Goal: Information Seeking & Learning: Learn about a topic

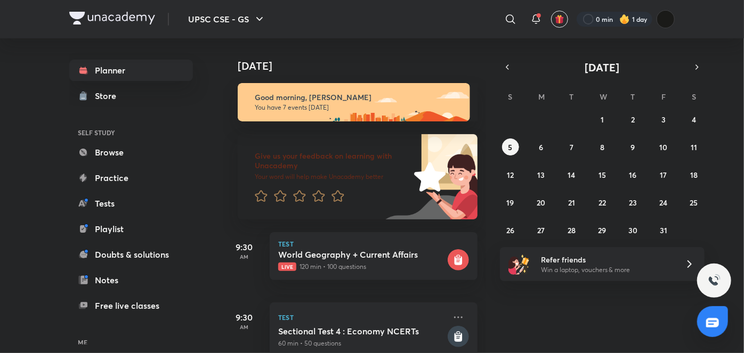
click at [215, 188] on div "Planner Store SELF STUDY Browse Practice Tests Playlist Doubts & solutions Note…" at bounding box center [372, 195] width 606 height 315
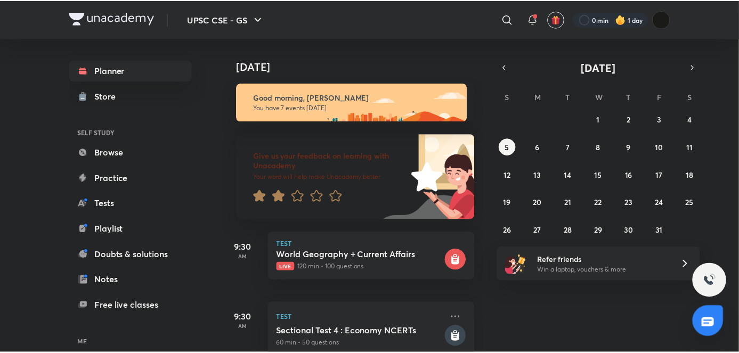
scroll to position [75, 0]
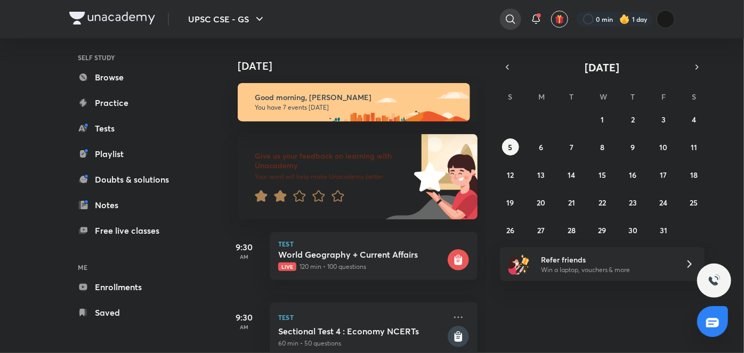
click at [509, 14] on icon at bounding box center [510, 19] width 13 height 13
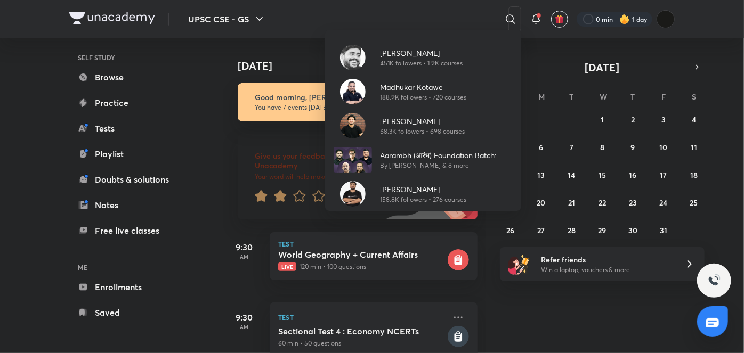
click at [449, 13] on div "Sudarshan Gurjar 451K followers • 1.9K courses Madhukar Kotawe 188.9K followers…" at bounding box center [372, 176] width 744 height 353
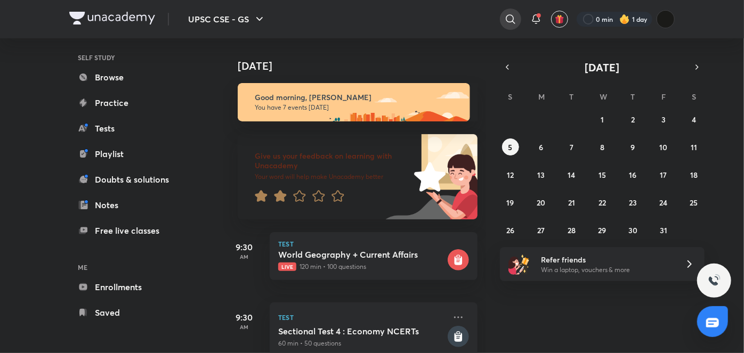
click at [514, 23] on icon at bounding box center [510, 18] width 9 height 9
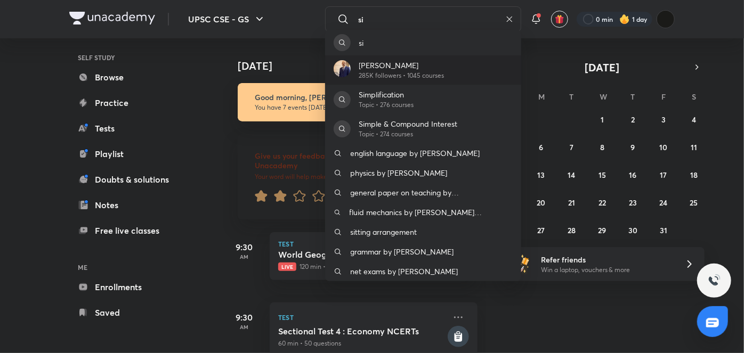
type input "si"
click at [465, 84] on div "Dr Sidharth Arora 285K followers • 1045 courses" at bounding box center [423, 69] width 196 height 29
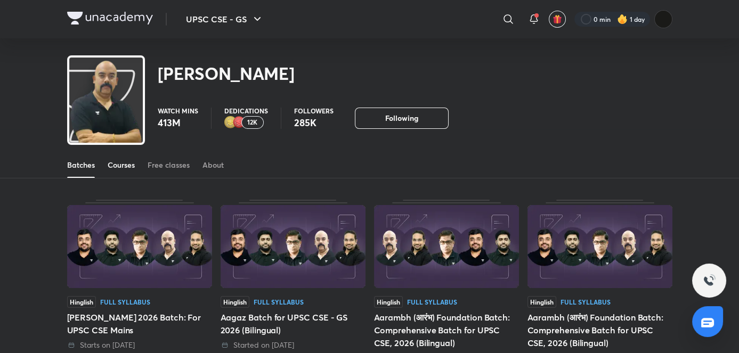
click at [133, 163] on div "Courses" at bounding box center [121, 165] width 27 height 11
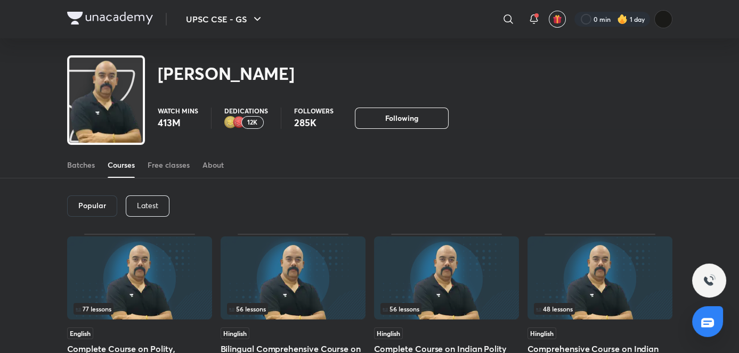
click at [159, 198] on div "Latest" at bounding box center [148, 206] width 44 height 21
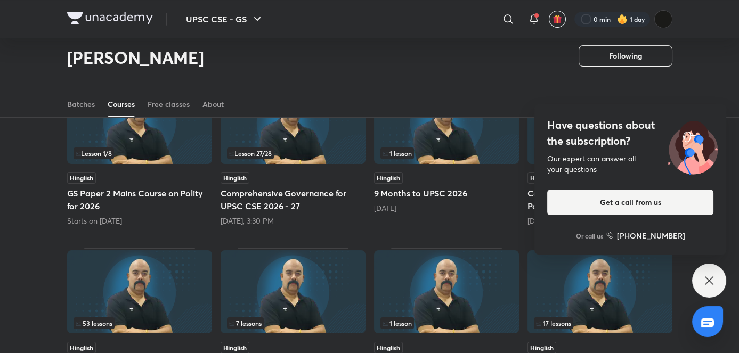
scroll to position [132, 0]
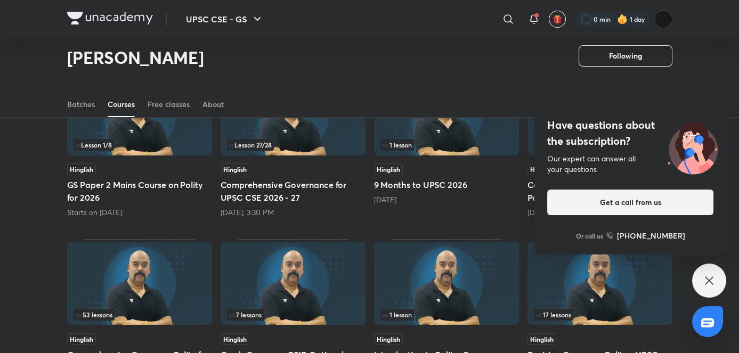
click at [706, 277] on icon at bounding box center [709, 281] width 8 height 8
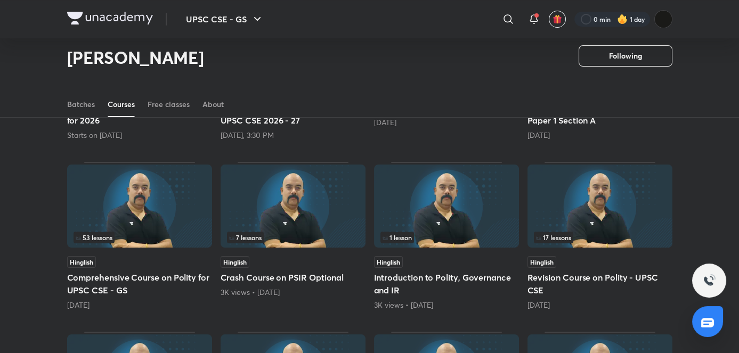
scroll to position [210, 0]
click at [160, 204] on img at bounding box center [139, 205] width 145 height 83
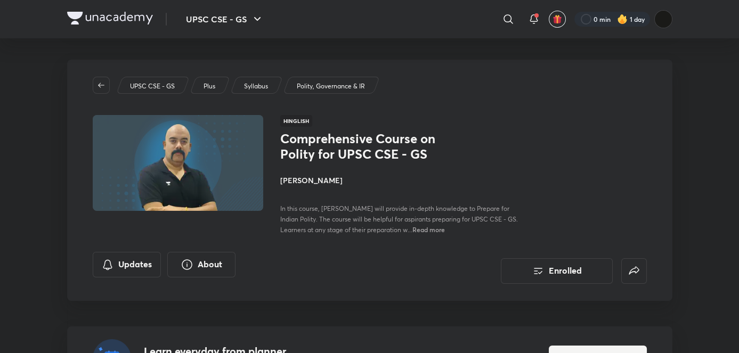
click at [498, 327] on div "Learn everyday from planner Choose a preferred time & watch these classes right…" at bounding box center [370, 359] width 606 height 64
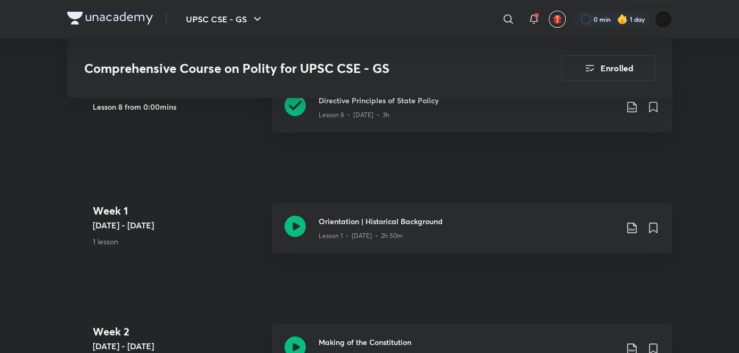
scroll to position [532, 0]
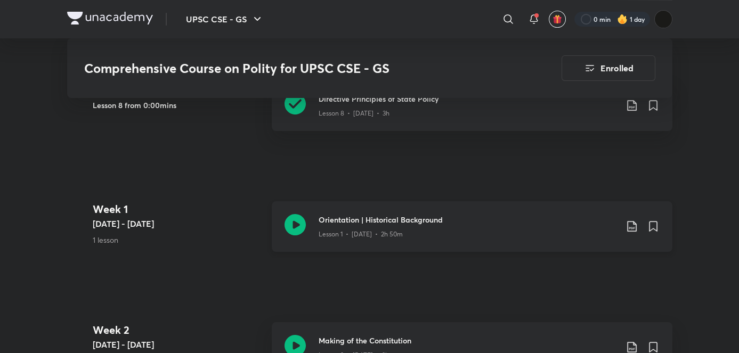
click at [292, 222] on icon at bounding box center [295, 224] width 21 height 21
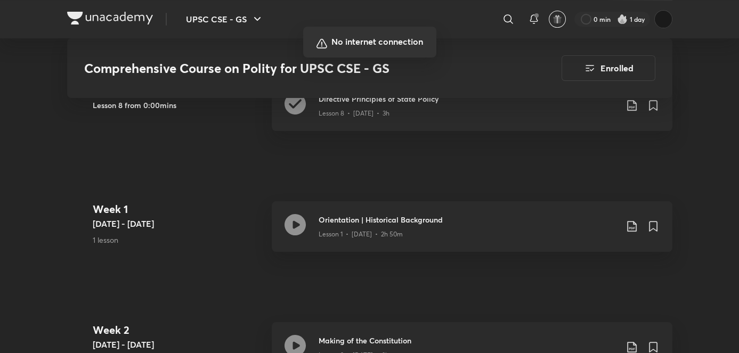
click at [630, 157] on div at bounding box center [369, 176] width 739 height 353
